Goal: Task Accomplishment & Management: Use online tool/utility

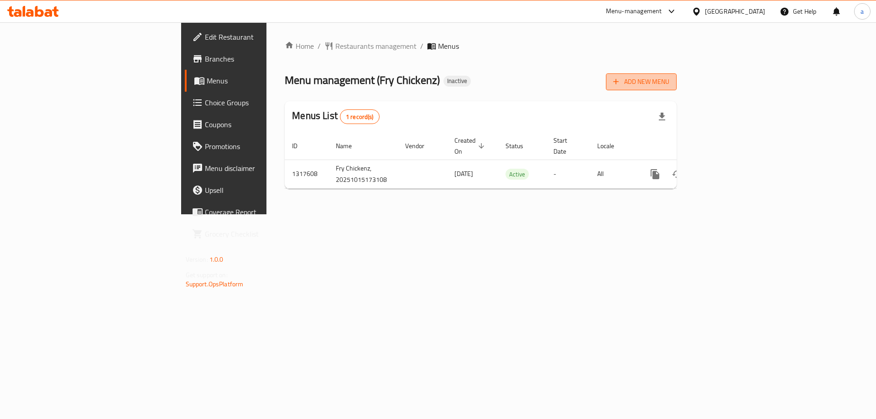
click at [677, 90] on button "Add New Menu" at bounding box center [641, 81] width 71 height 17
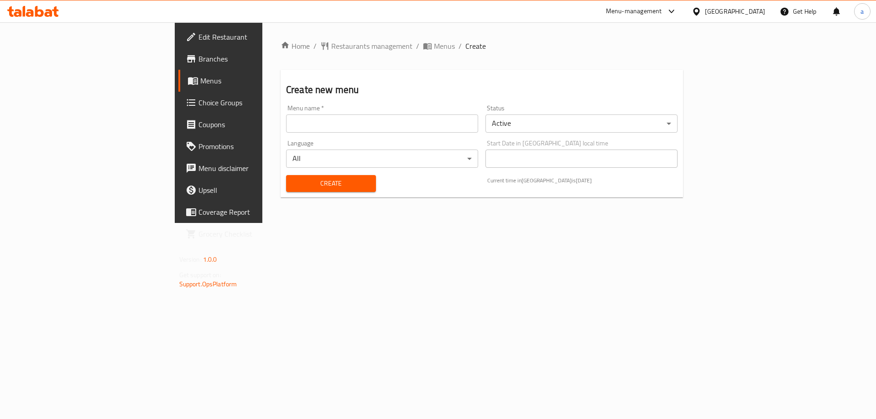
click at [286, 123] on input "text" at bounding box center [382, 124] width 192 height 18
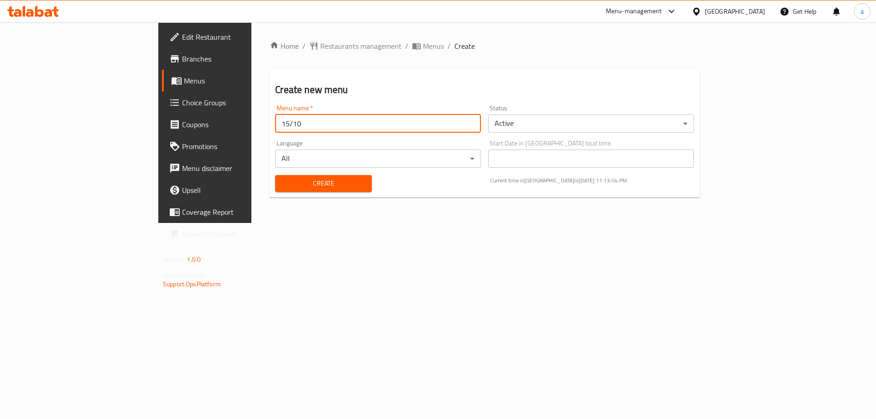
type input "15/10"
click at [275, 175] on button "Create" at bounding box center [323, 183] width 96 height 17
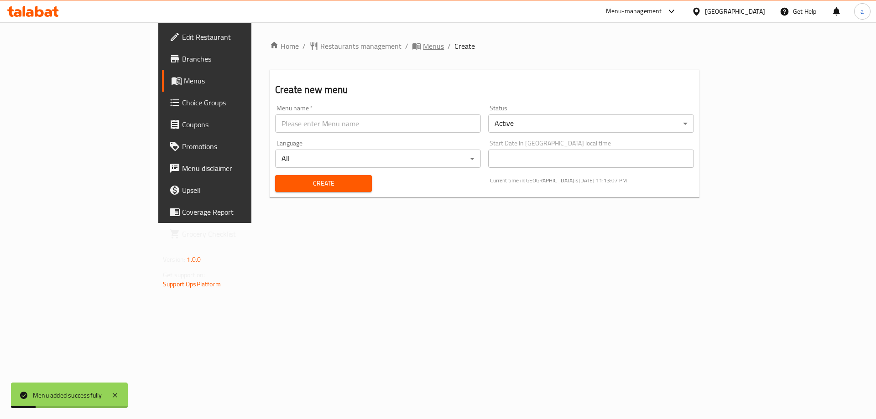
click at [423, 47] on span "Menus" at bounding box center [433, 46] width 21 height 11
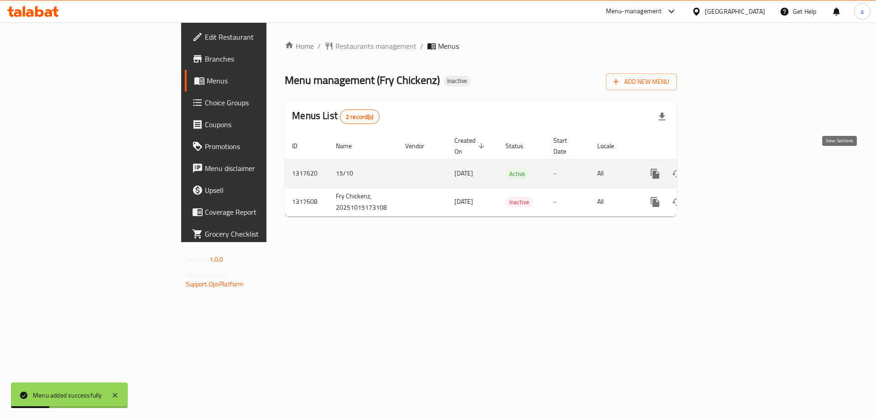
click at [726, 168] on icon "enhanced table" at bounding box center [720, 173] width 11 height 11
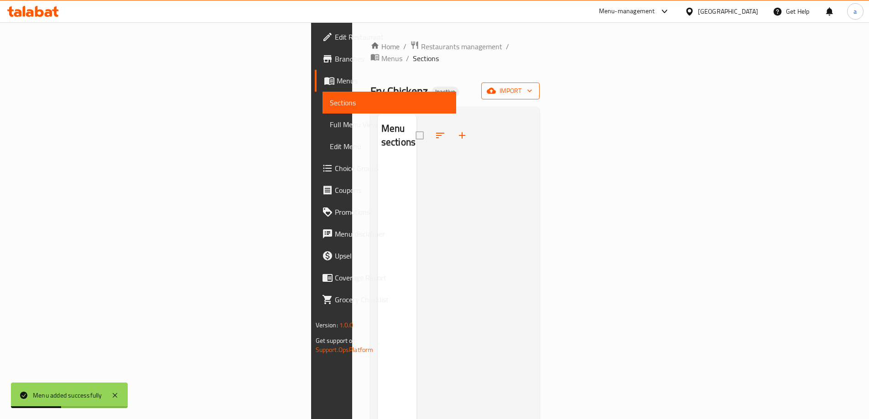
click at [532, 85] on span "import" at bounding box center [511, 90] width 44 height 11
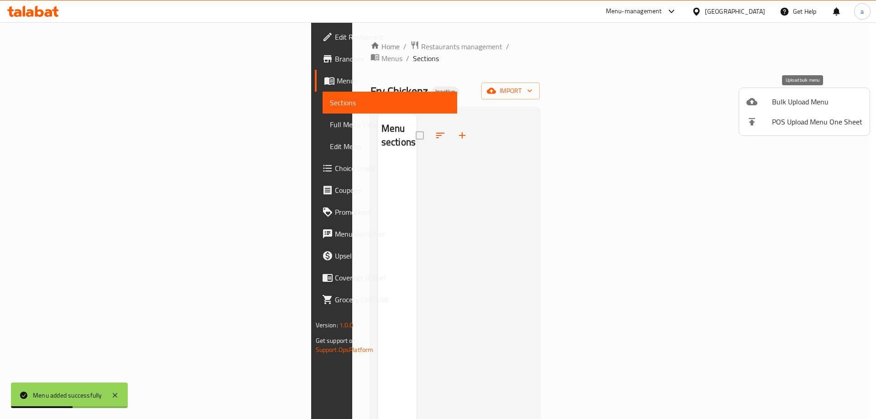
click at [805, 110] on li "Bulk Upload Menu" at bounding box center [804, 102] width 130 height 20
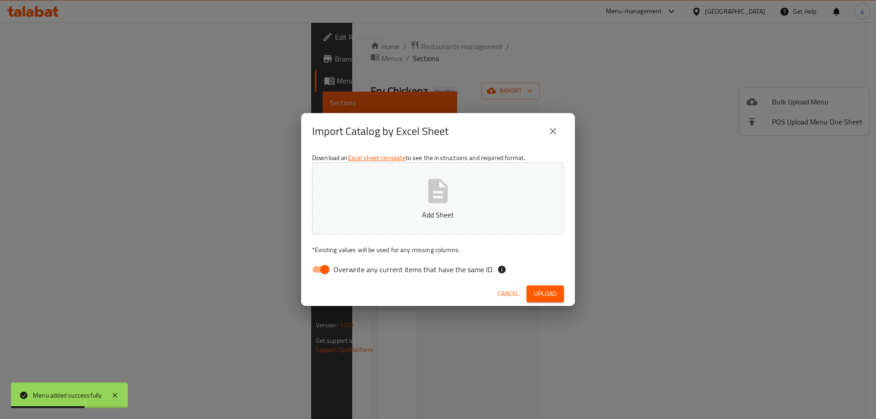
click at [433, 274] on span "Overwrite any current items that have the same ID." at bounding box center [414, 269] width 160 height 11
click at [351, 274] on input "Overwrite any current items that have the same ID." at bounding box center [325, 269] width 52 height 17
checkbox input "false"
click at [554, 296] on span "Upload" at bounding box center [545, 293] width 23 height 11
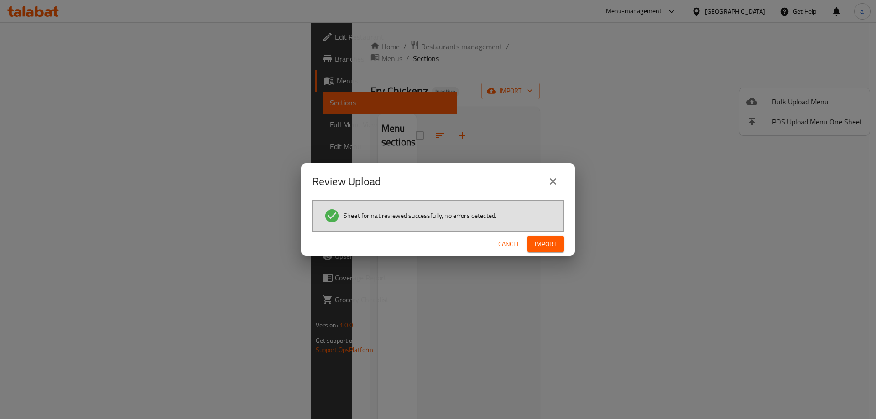
click at [555, 250] on button "Import" at bounding box center [545, 244] width 37 height 17
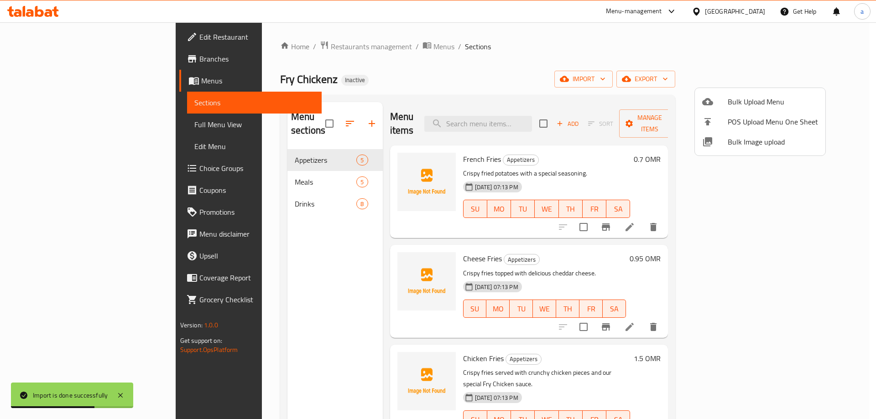
click at [73, 130] on div at bounding box center [438, 209] width 876 height 419
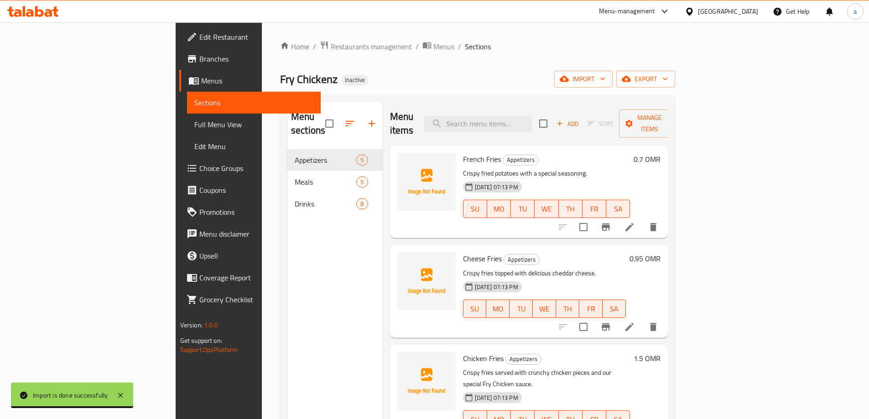
click at [194, 121] on span "Full Menu View" at bounding box center [253, 124] width 119 height 11
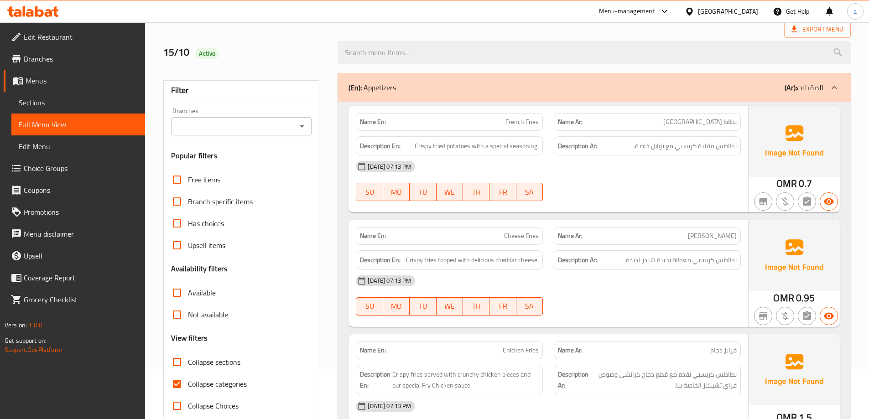
scroll to position [137, 0]
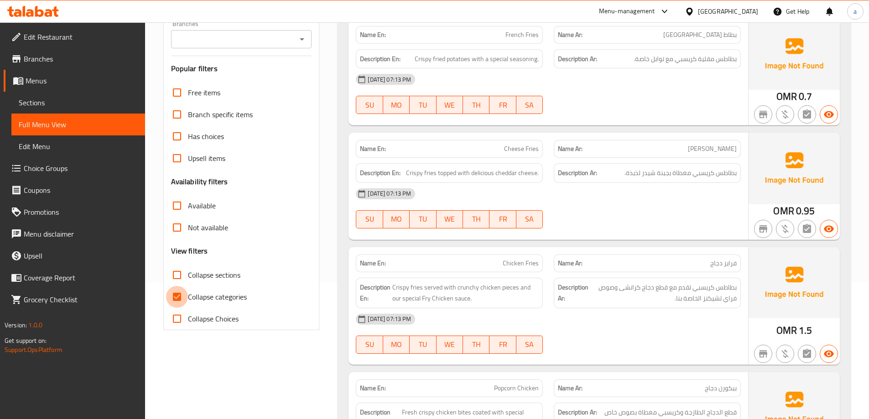
click at [179, 297] on input "Collapse categories" at bounding box center [177, 297] width 22 height 22
checkbox input "false"
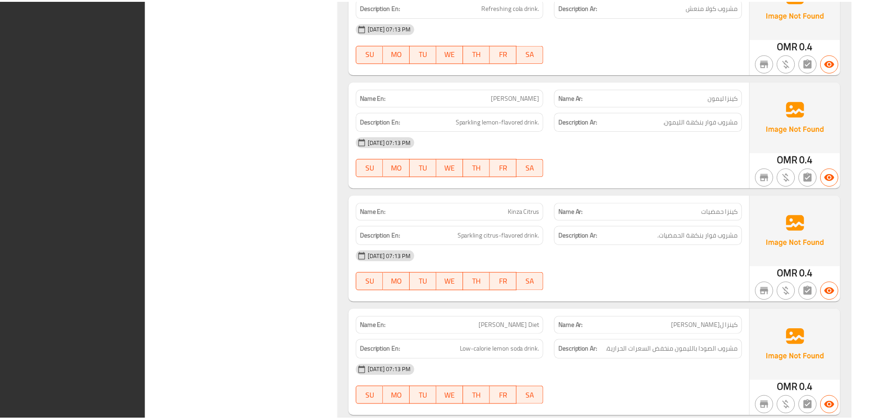
scroll to position [1999, 0]
